Goal: Task Accomplishment & Management: Manage account settings

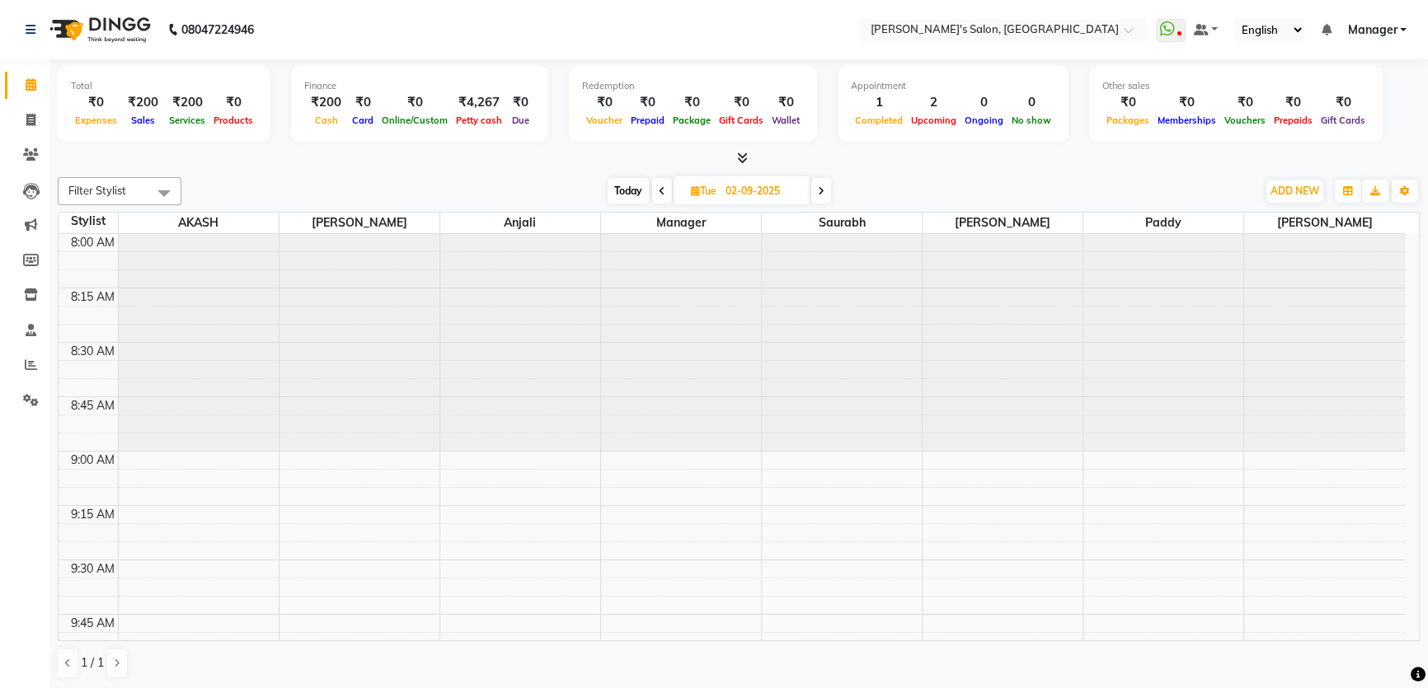
click at [811, 189] on span at bounding box center [821, 191] width 20 height 26
type input "[DATE]"
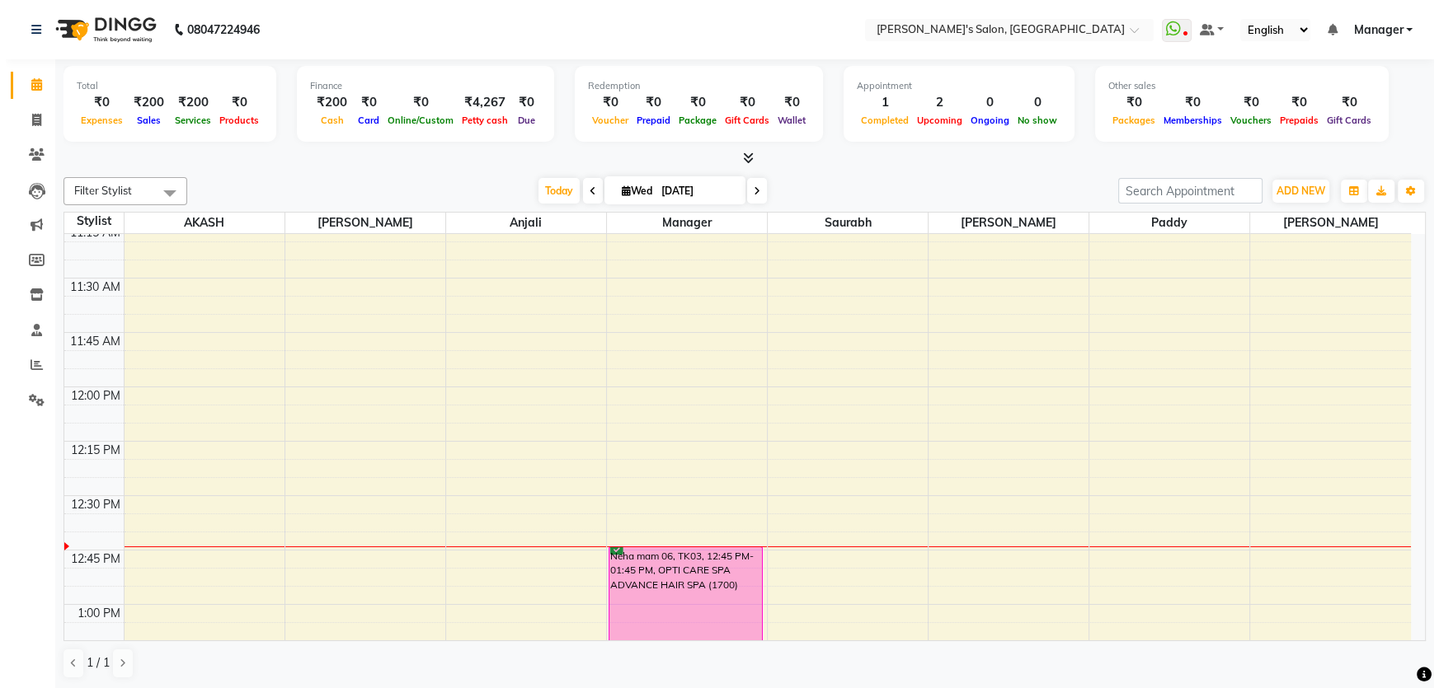
scroll to position [1093, 0]
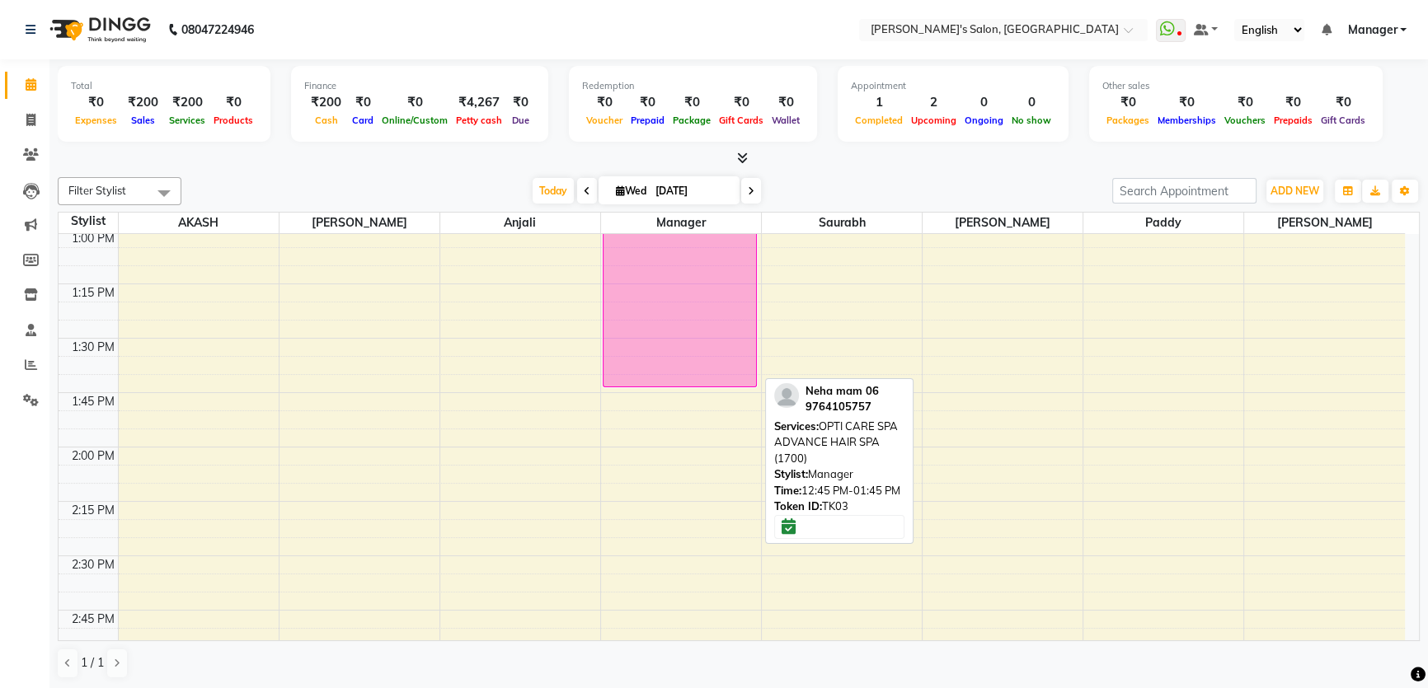
click at [684, 368] on div "Neha mam 06, TK03, 12:45 PM-01:45 PM, OPTI CARE SPA ADVANCE HAIR SPA (1700)" at bounding box center [680, 279] width 153 height 214
select select "6"
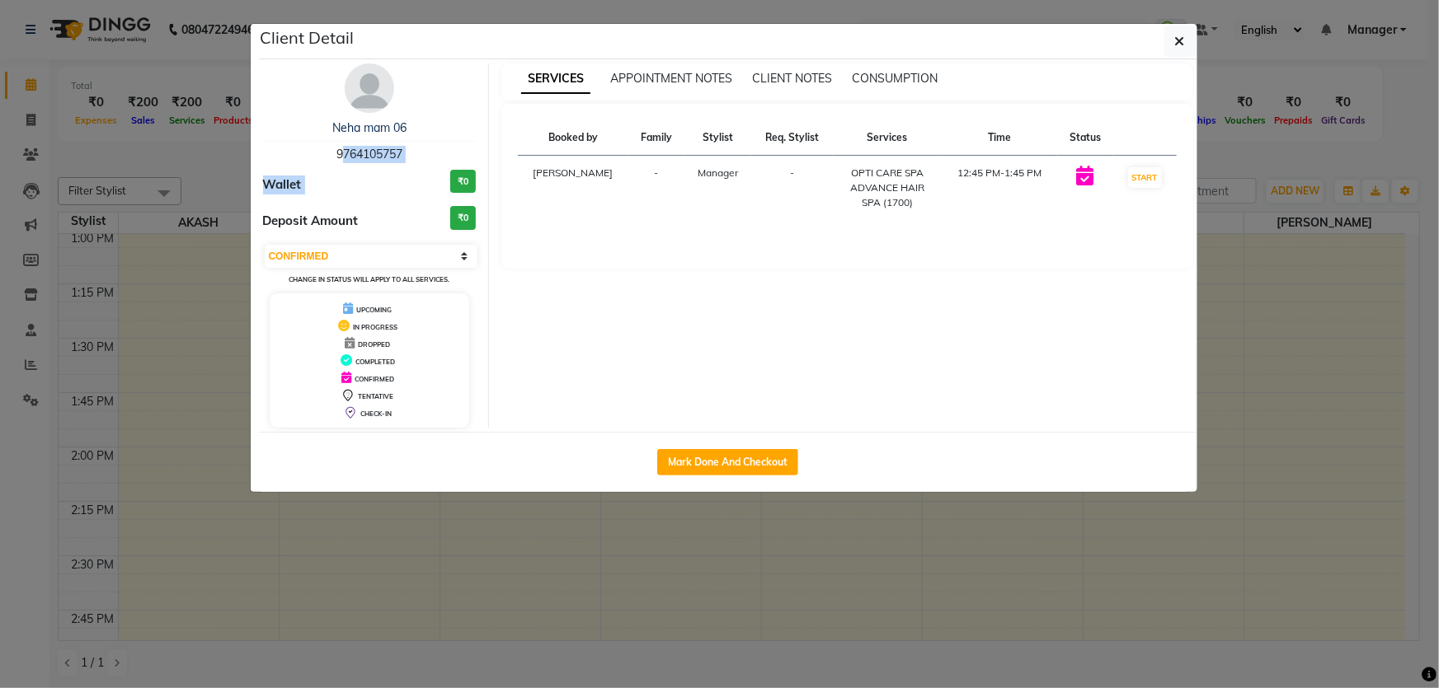
drag, startPoint x: 332, startPoint y: 153, endPoint x: 409, endPoint y: 162, distance: 77.2
click at [409, 162] on div "Neha mam 06 9764105757 Wallet ₹0 Deposit Amount ₹0 Select IN SERVICE CONFIRMED …" at bounding box center [370, 245] width 239 height 364
copy div "9764105757 Wallet"
drag, startPoint x: 357, startPoint y: 584, endPoint x: 334, endPoint y: 561, distance: 32.6
click at [356, 584] on ngb-modal-window "Client Detail Neha mam 06 9764105757 Wallet ₹0 Deposit Amount ₹0 Select IN SERV…" at bounding box center [719, 344] width 1439 height 688
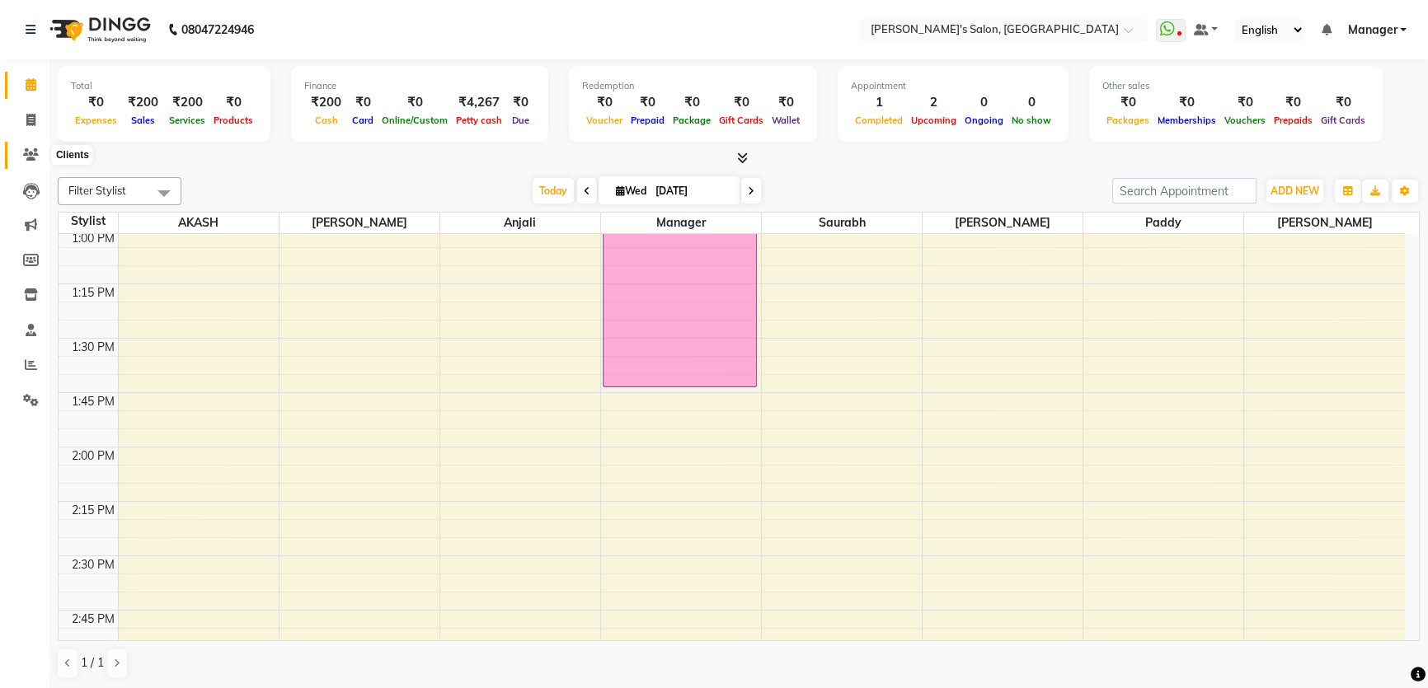
click at [33, 150] on icon at bounding box center [31, 154] width 16 height 12
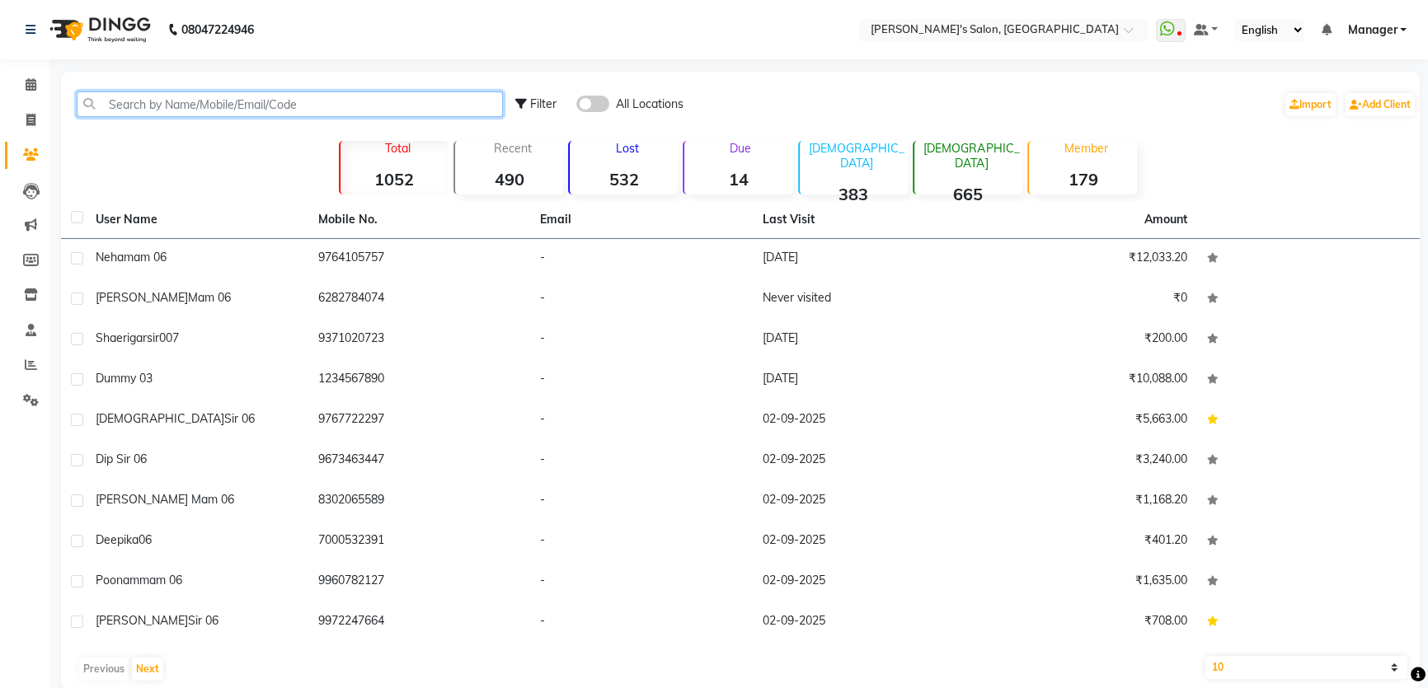
click at [145, 103] on input "text" at bounding box center [290, 105] width 426 height 26
paste input "9764105757 Wallet"
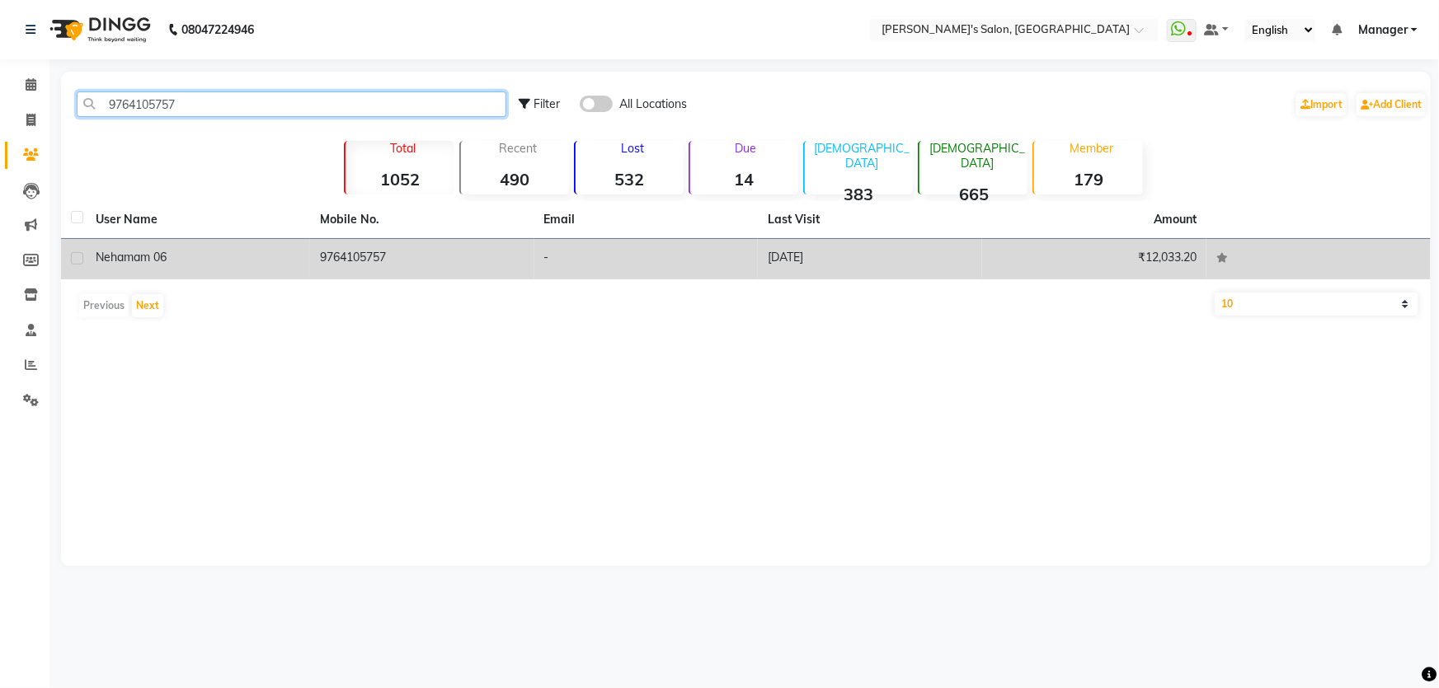
type input "9764105757"
click at [789, 253] on td "[DATE]" at bounding box center [870, 259] width 224 height 40
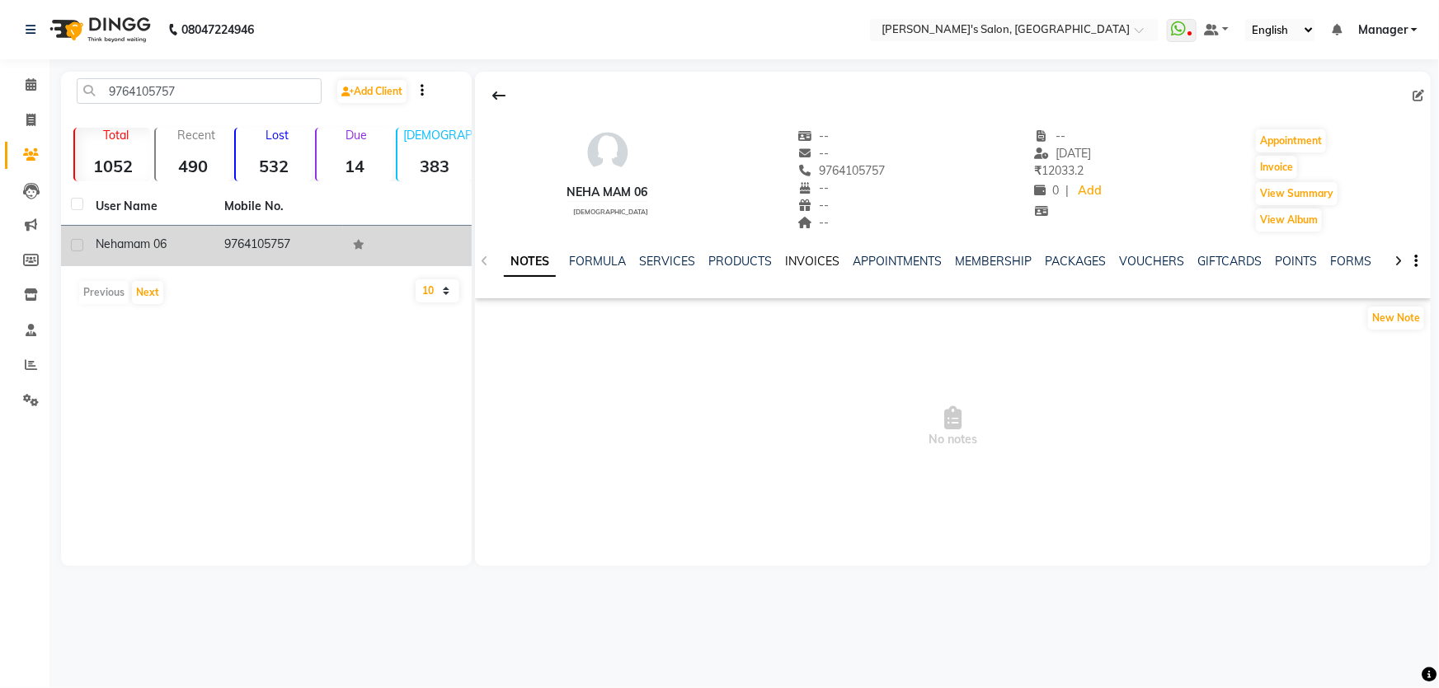
click at [798, 261] on link "INVOICES" at bounding box center [812, 261] width 54 height 15
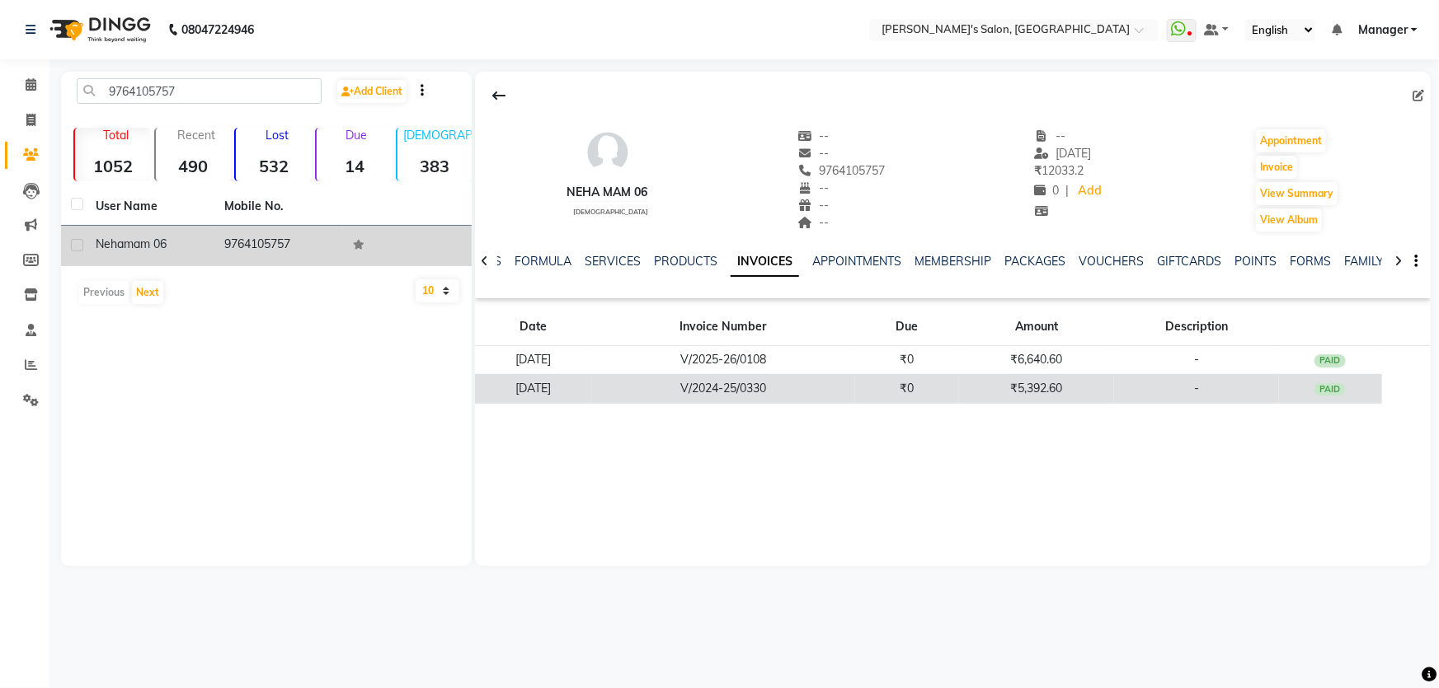
click at [1044, 390] on td "₹5,392.60" at bounding box center [1036, 388] width 155 height 29
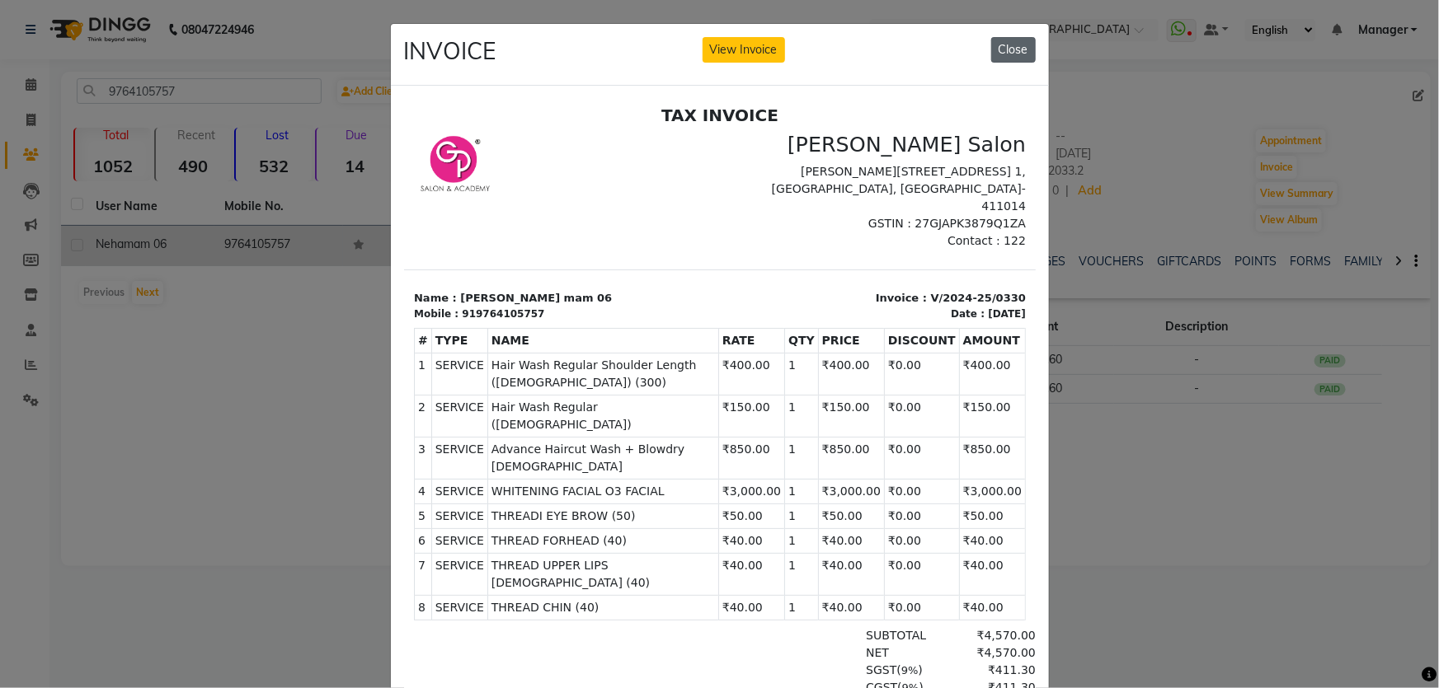
click at [1008, 43] on button "Close" at bounding box center [1013, 50] width 45 height 26
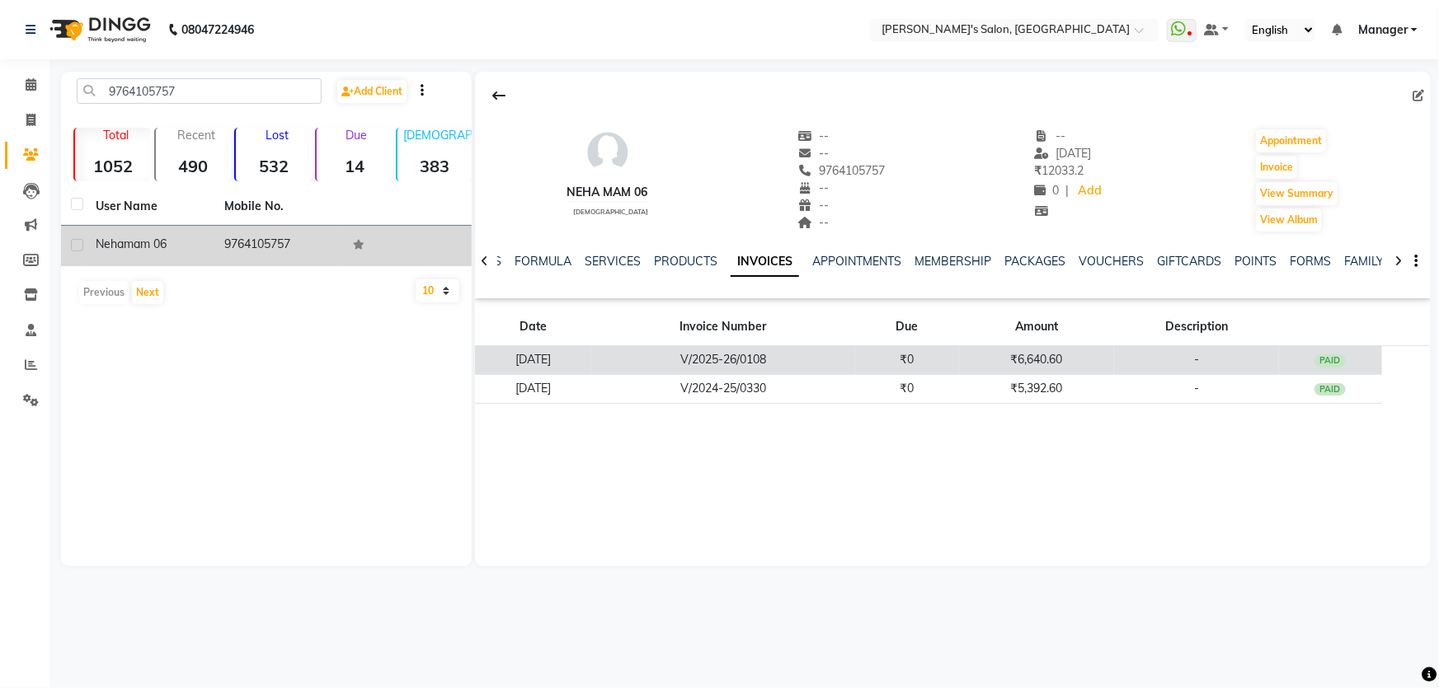
click at [1055, 355] on td "₹6,640.60" at bounding box center [1036, 360] width 155 height 29
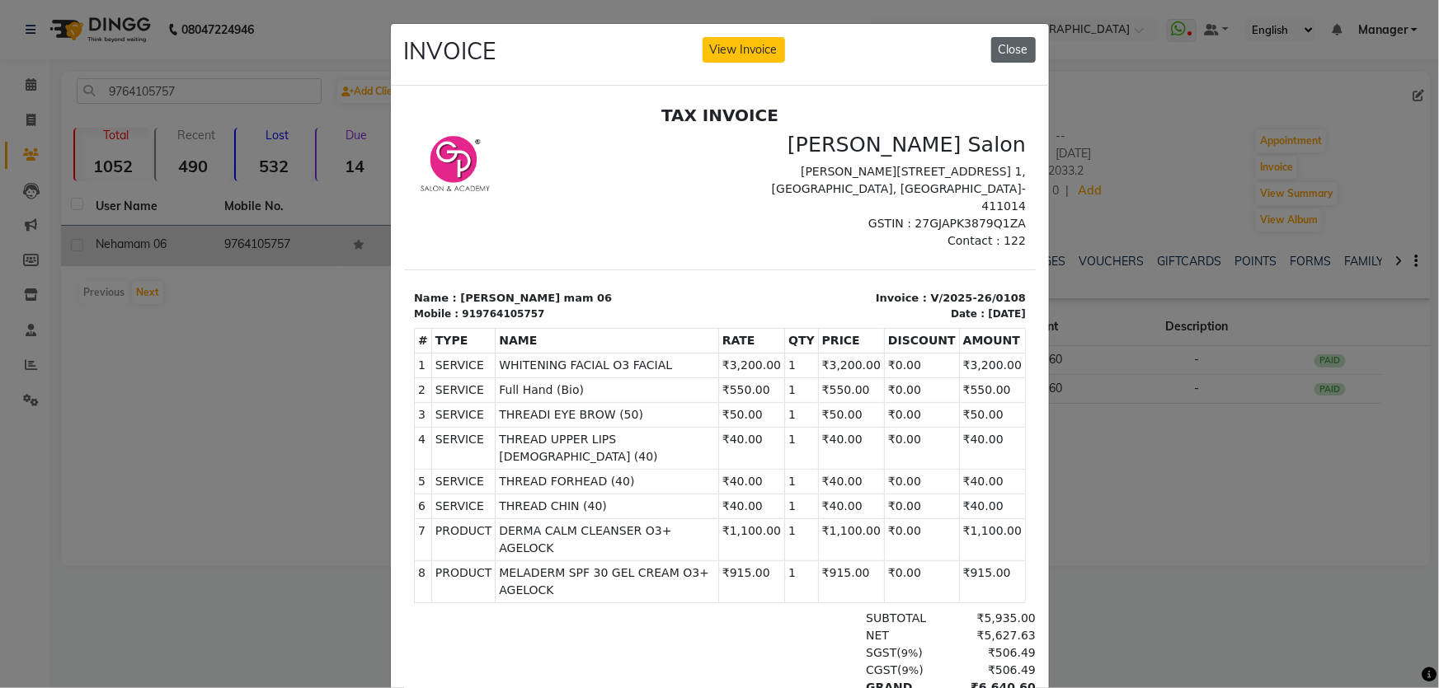
click at [1015, 45] on button "Close" at bounding box center [1013, 50] width 45 height 26
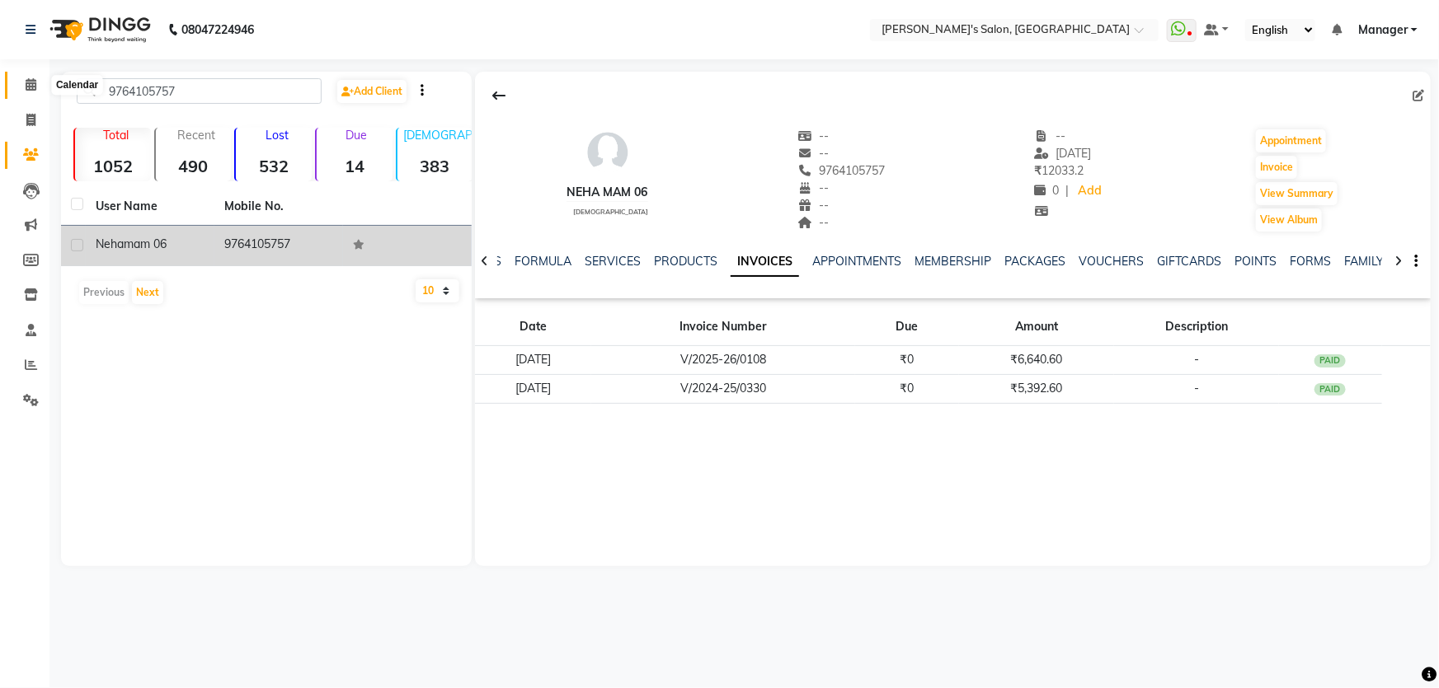
click at [33, 88] on icon at bounding box center [31, 84] width 11 height 12
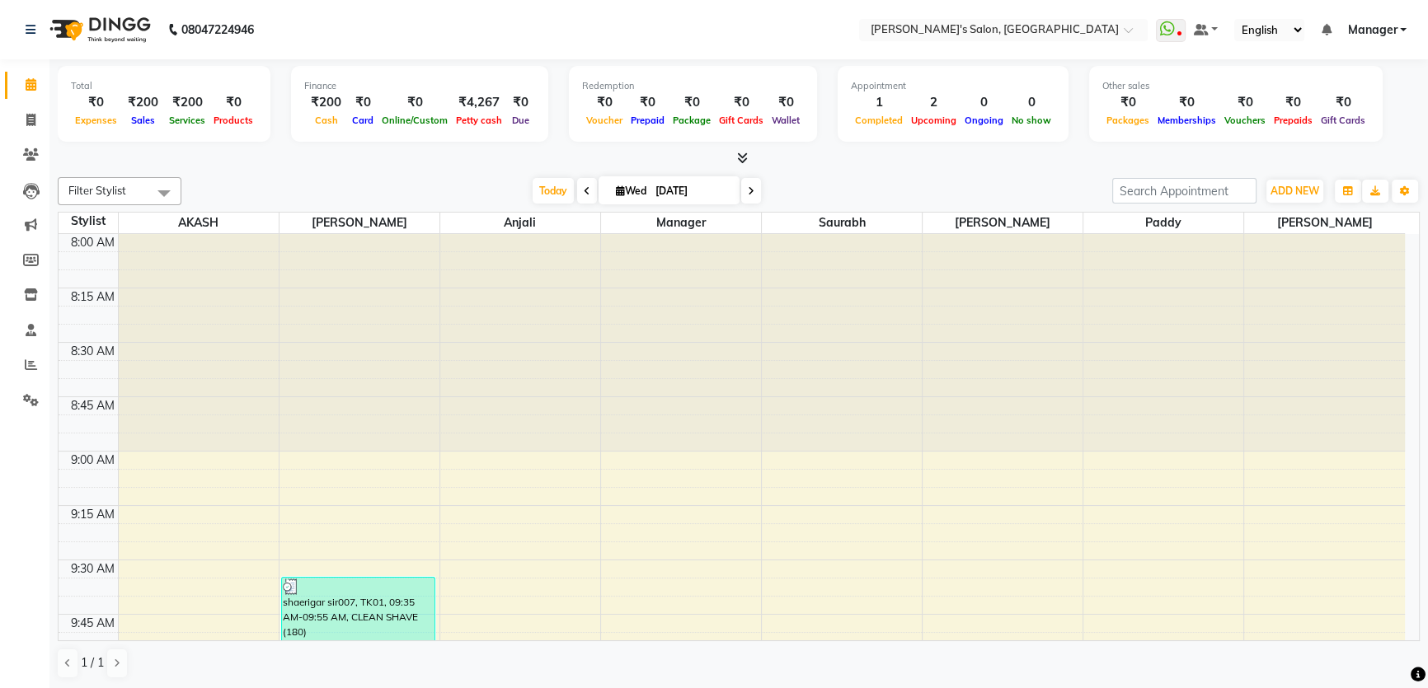
click at [1402, 29] on link "Manager" at bounding box center [1376, 29] width 59 height 17
click at [1366, 115] on link "Sign out" at bounding box center [1322, 114] width 151 height 26
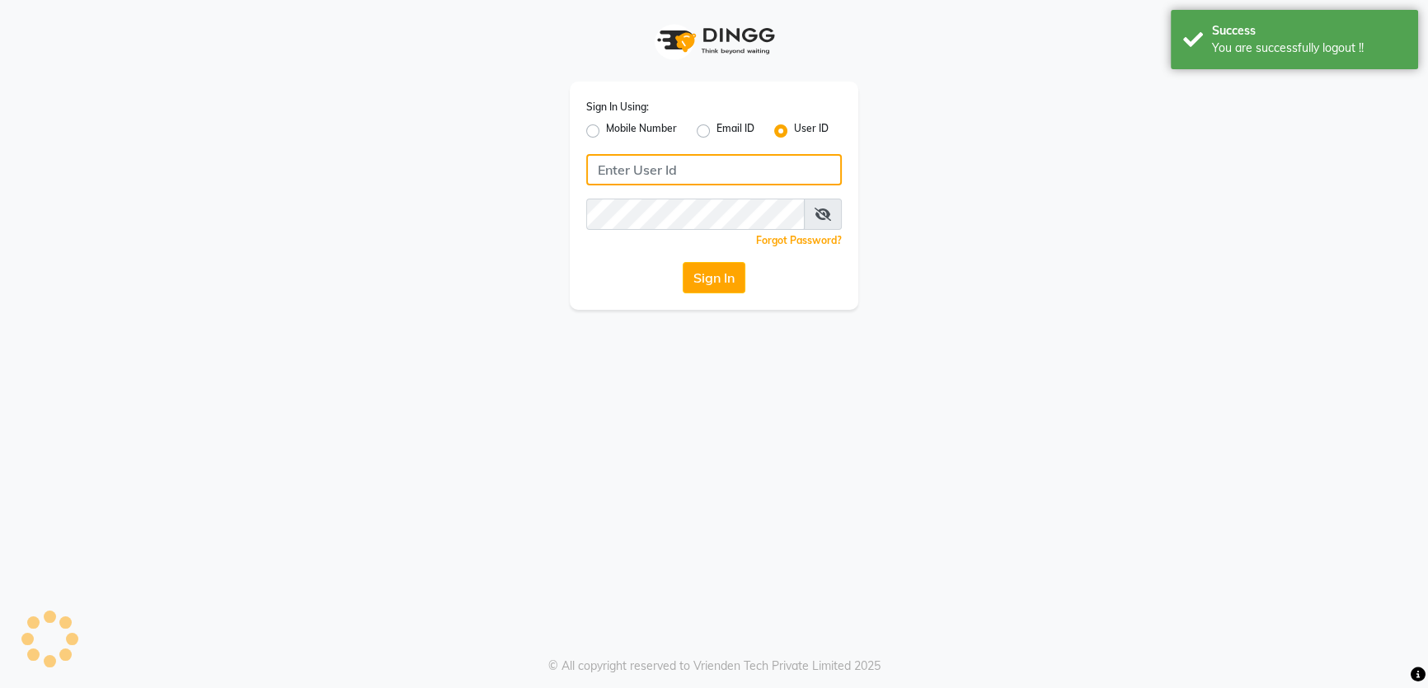
type input "8279543673"
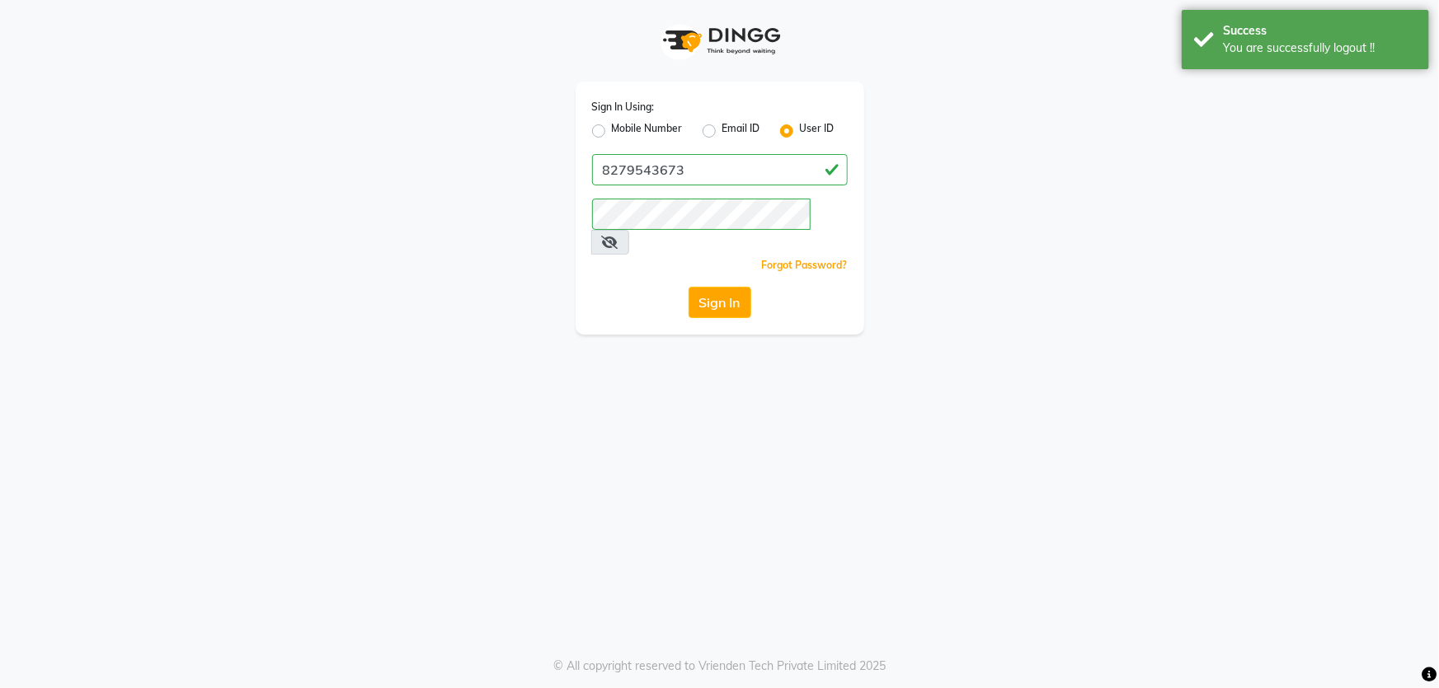
click at [612, 132] on label "Mobile Number" at bounding box center [647, 131] width 71 height 20
click at [612, 132] on input "Mobile Number" at bounding box center [617, 126] width 11 height 11
radio input "true"
radio input "false"
drag, startPoint x: 671, startPoint y: 162, endPoint x: 678, endPoint y: 172, distance: 11.9
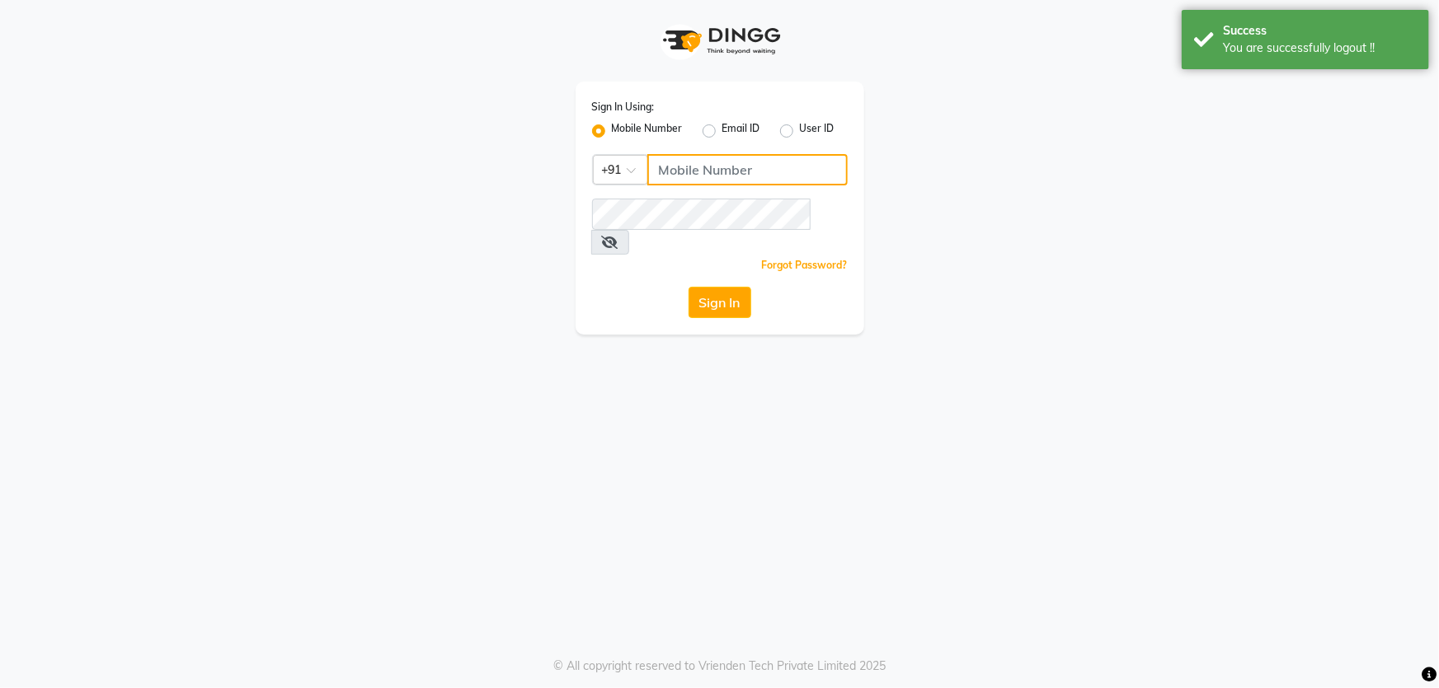
click at [671, 162] on input "Username" at bounding box center [747, 169] width 200 height 31
type input "8279543673"
click at [730, 287] on button "Sign In" at bounding box center [719, 302] width 63 height 31
